Goal: Find specific page/section: Find specific page/section

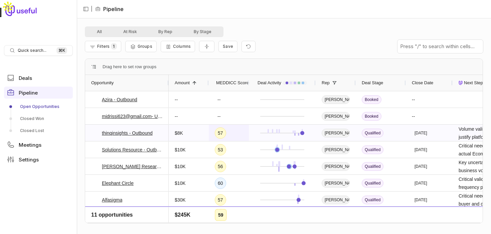
click at [245, 139] on div "57" at bounding box center [229, 132] width 40 height 16
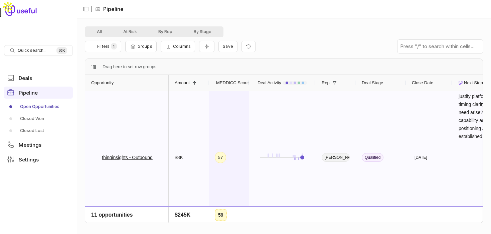
scroll to position [80, 0]
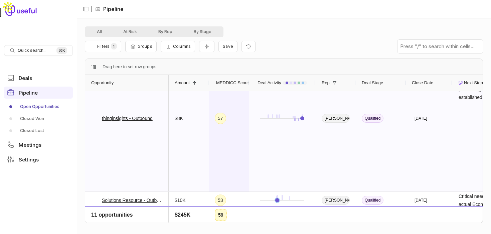
click at [245, 149] on div "57" at bounding box center [229, 118] width 40 height 147
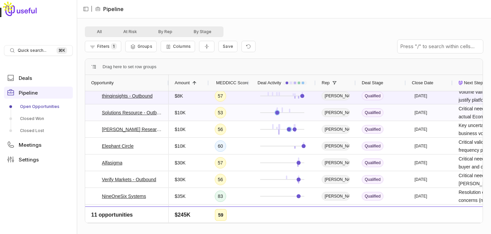
scroll to position [0, 0]
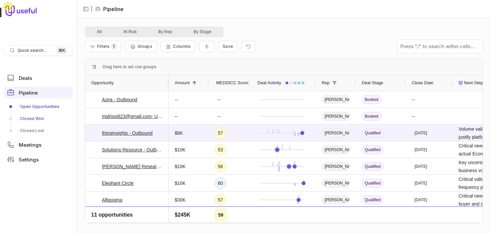
click at [36, 118] on link "Closed Won" at bounding box center [38, 118] width 69 height 11
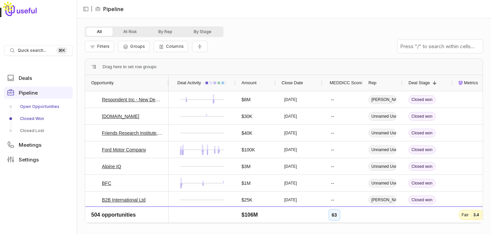
click at [38, 108] on link "Open Opportunities" at bounding box center [38, 106] width 69 height 11
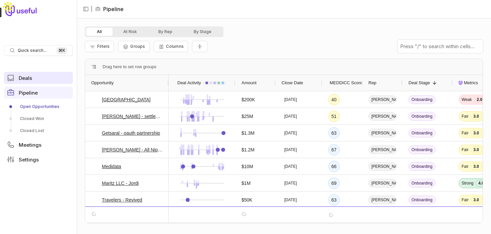
click at [47, 75] on link "Deals" at bounding box center [38, 78] width 69 height 12
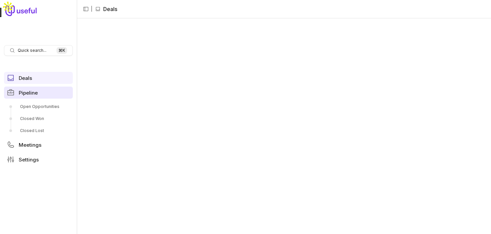
click at [38, 95] on link "Pipeline" at bounding box center [38, 92] width 69 height 12
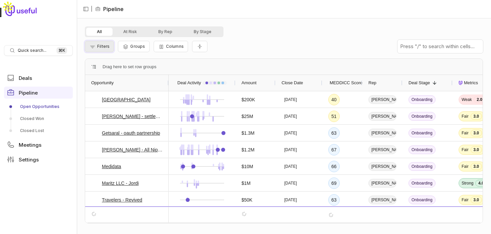
click at [103, 48] on span "Filters" at bounding box center [103, 46] width 12 height 5
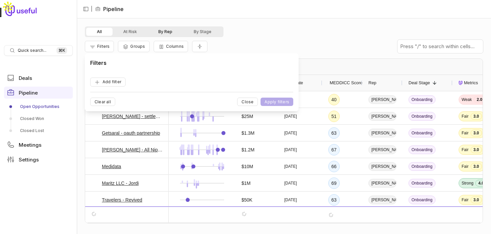
drag, startPoint x: 165, startPoint y: 30, endPoint x: 158, endPoint y: 32, distance: 7.5
click at [165, 30] on button "By Rep" at bounding box center [165, 32] width 35 height 8
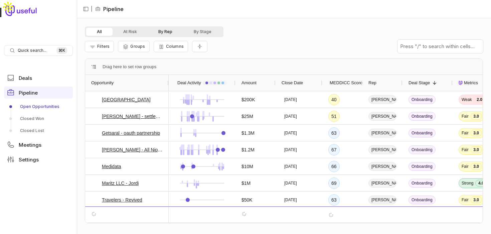
click at [156, 32] on button "By Rep" at bounding box center [165, 32] width 35 height 8
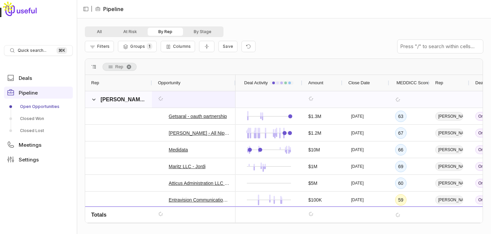
click at [157, 96] on icon at bounding box center [160, 98] width 7 height 7
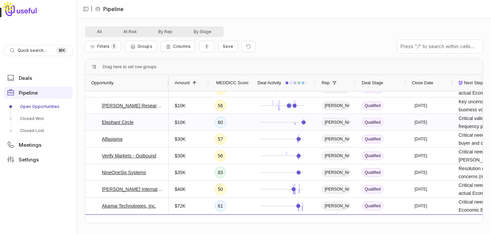
scroll to position [69, 0]
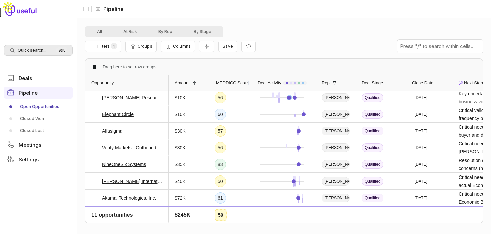
click at [41, 50] on span "Quick search..." at bounding box center [32, 50] width 29 height 5
click at [317, 31] on html "Quick search... ⌘ K Deals Pipeline Open Opportunities Closed Won Closed Lost Me…" at bounding box center [245, 117] width 491 height 234
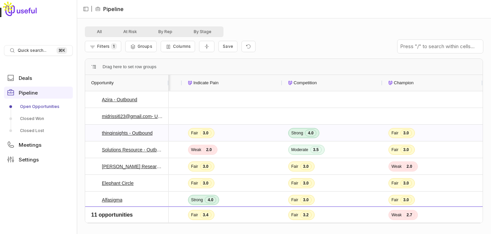
scroll to position [0, 0]
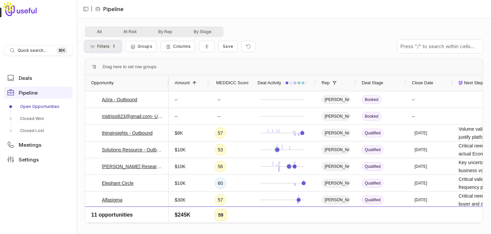
click at [108, 49] on button "Filters 1" at bounding box center [103, 46] width 36 height 11
click at [299, 41] on div "Filters 1 Groups Columns Save" at bounding box center [284, 46] width 398 height 19
click at [30, 79] on span "Deals" at bounding box center [25, 77] width 13 height 5
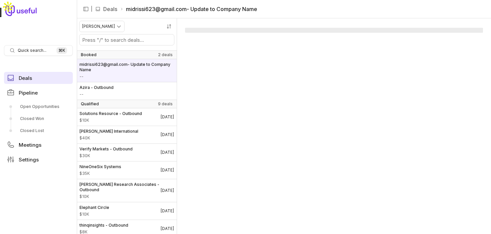
click at [39, 79] on link "Deals" at bounding box center [38, 78] width 69 height 12
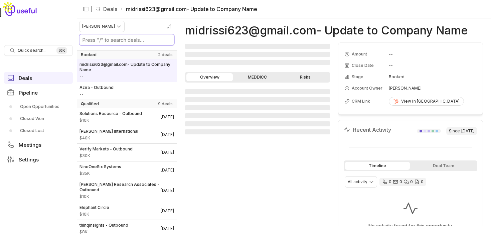
click at [140, 40] on input "Search deals by name" at bounding box center [126, 39] width 94 height 11
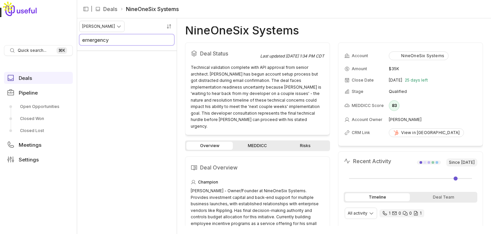
type input "emergency"
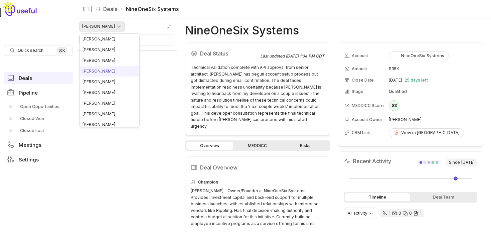
click at [110, 25] on html "Quick search... ⌘ K Deals Pipeline Open Opportunities Closed Won Closed Lost Me…" at bounding box center [245, 117] width 491 height 234
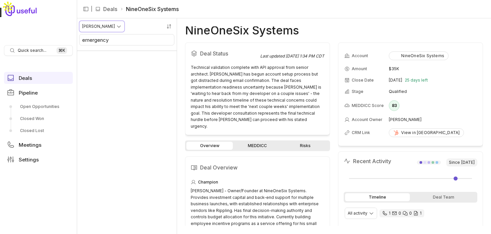
click at [149, 24] on html "Quick search... ⌘ K Deals Pipeline Open Opportunities Closed Won Closed Lost Me…" at bounding box center [245, 117] width 491 height 234
